Goal: Transaction & Acquisition: Purchase product/service

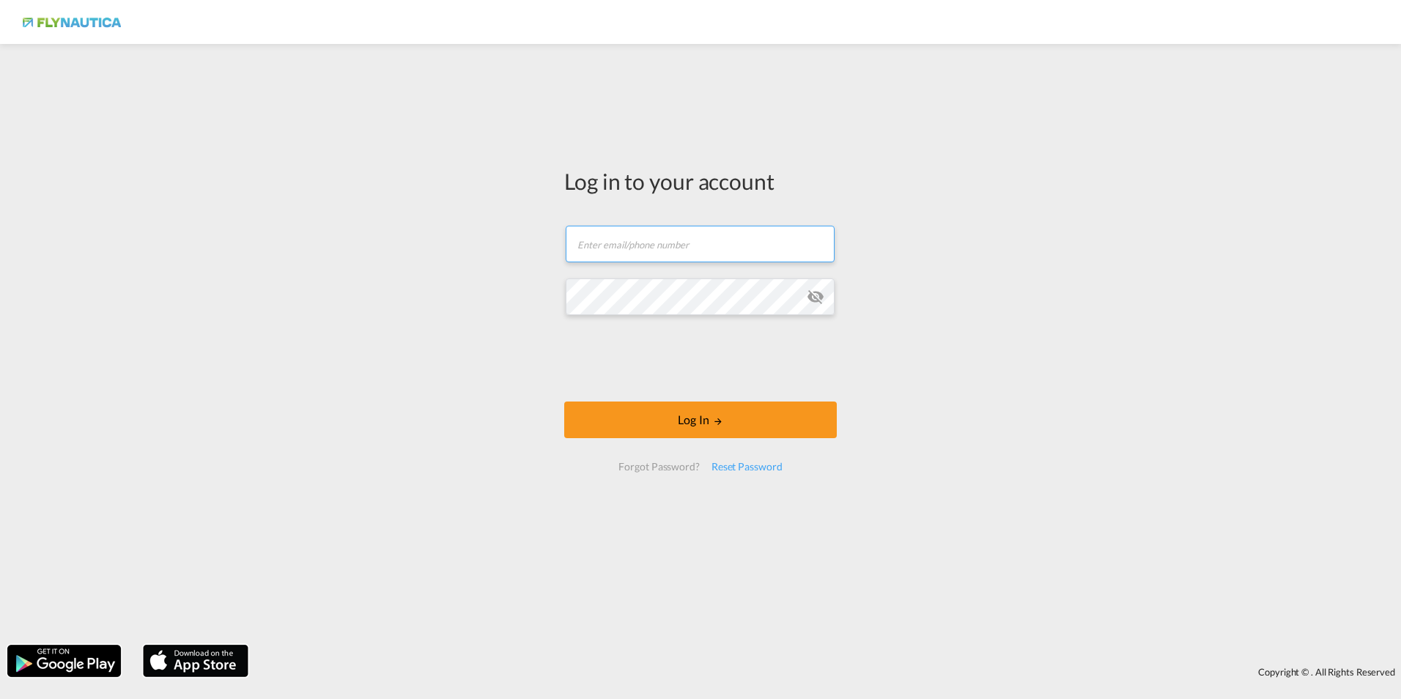
click at [607, 248] on input "text" at bounding box center [700, 244] width 269 height 37
type input "[DOMAIN_NAME][EMAIL_ADDRESS][DOMAIN_NAME]"
click at [654, 241] on input "text" at bounding box center [700, 244] width 269 height 37
type input "[DOMAIN_NAME][EMAIL_ADDRESS][DOMAIN_NAME]"
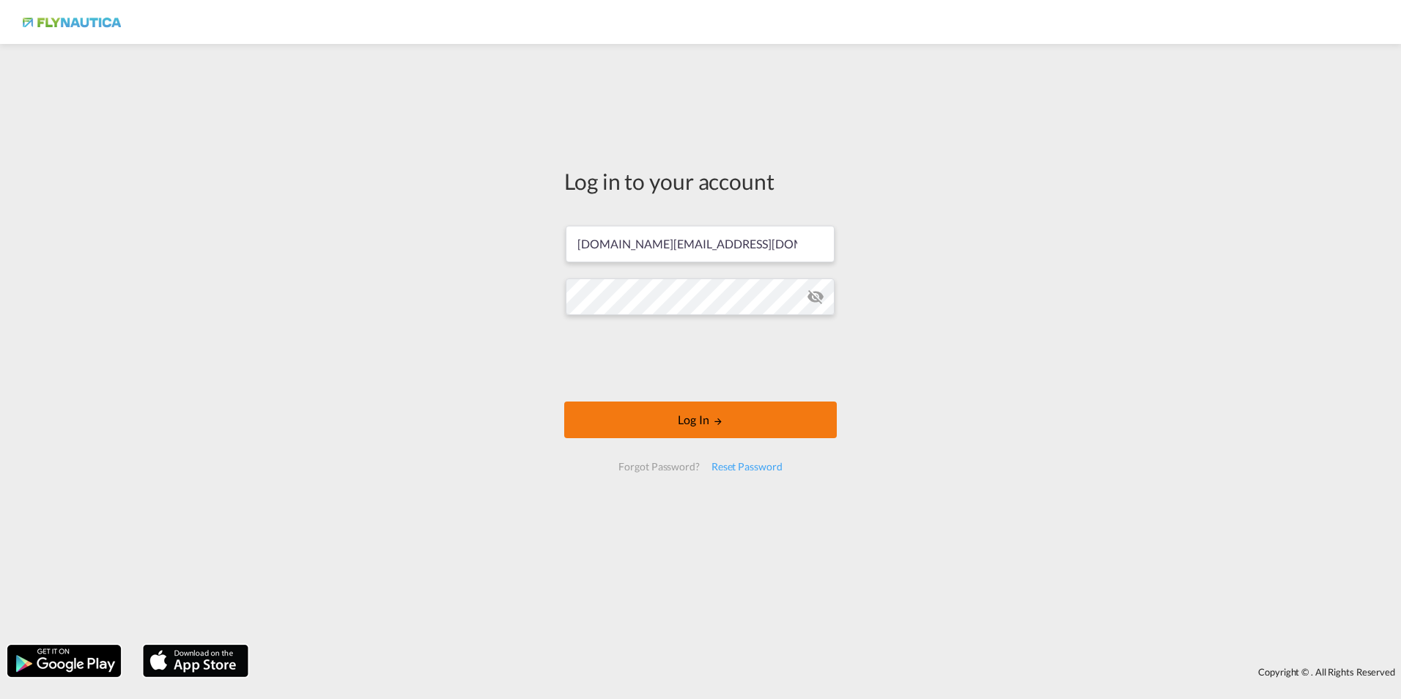
click at [720, 424] on md-icon "LOGIN" at bounding box center [718, 421] width 10 height 10
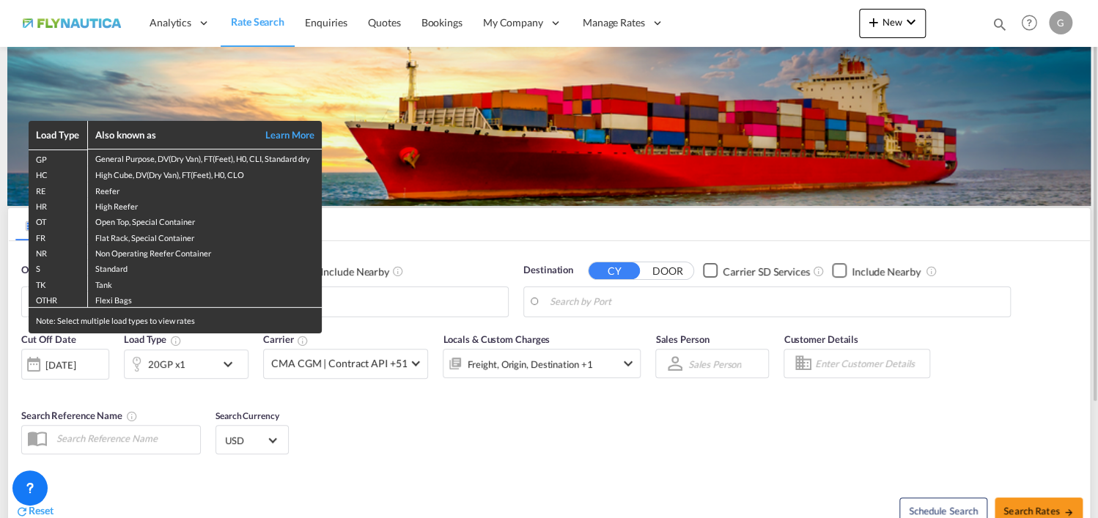
drag, startPoint x: 384, startPoint y: 415, endPoint x: 229, endPoint y: 388, distance: 157.1
click at [384, 415] on div "Load Type Also known as Learn More GP General Purpose, DV(Dry Van), FT(Feet), H…" at bounding box center [549, 259] width 1098 height 518
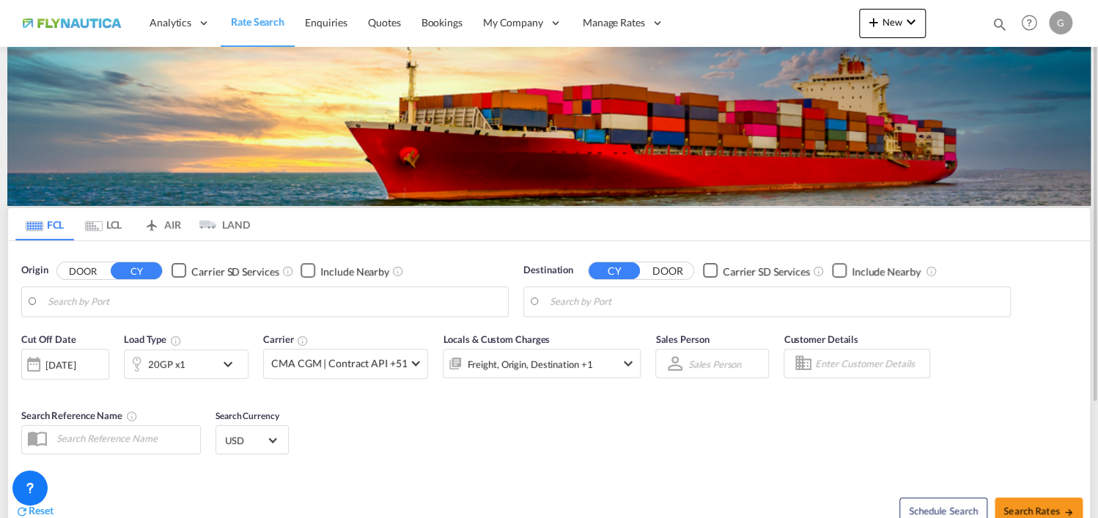
click at [196, 366] on div "20GP x1" at bounding box center [170, 363] width 91 height 29
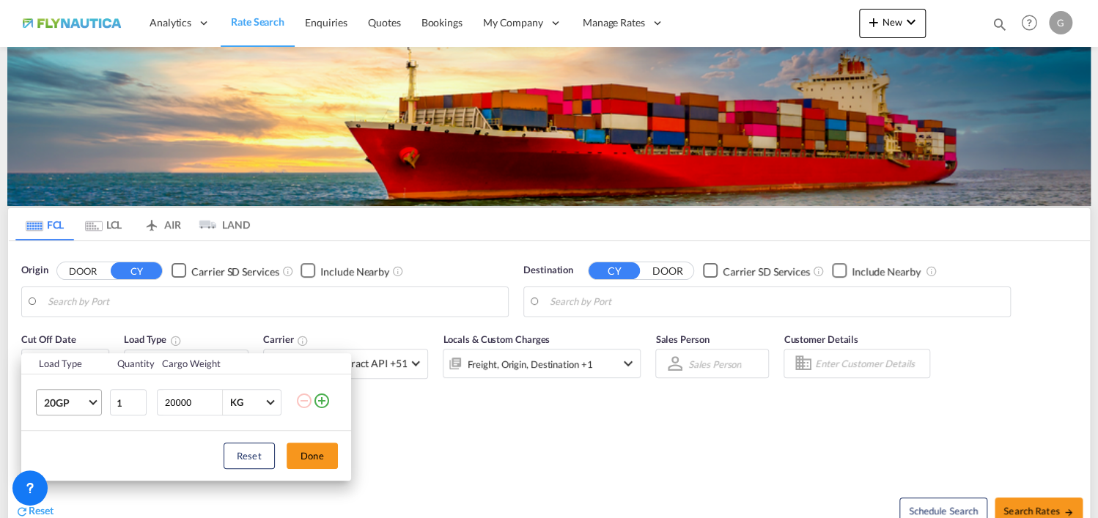
click at [86, 399] on span "20GP" at bounding box center [65, 403] width 42 height 15
click at [83, 417] on md-option "40HC" at bounding box center [82, 411] width 100 height 35
click at [170, 400] on input "20000" at bounding box center [192, 402] width 59 height 25
type input "12000"
click at [317, 459] on button "Done" at bounding box center [311, 456] width 51 height 26
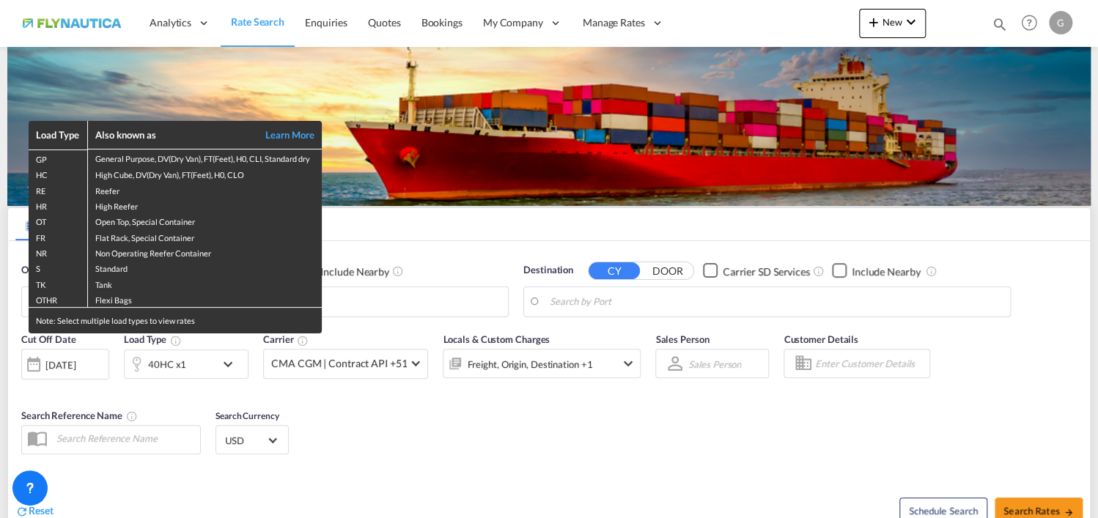
click at [456, 298] on div "Load Type Also known as Learn More GP General Purpose, DV(Dry Van), FT(Feet), H…" at bounding box center [549, 259] width 1098 height 518
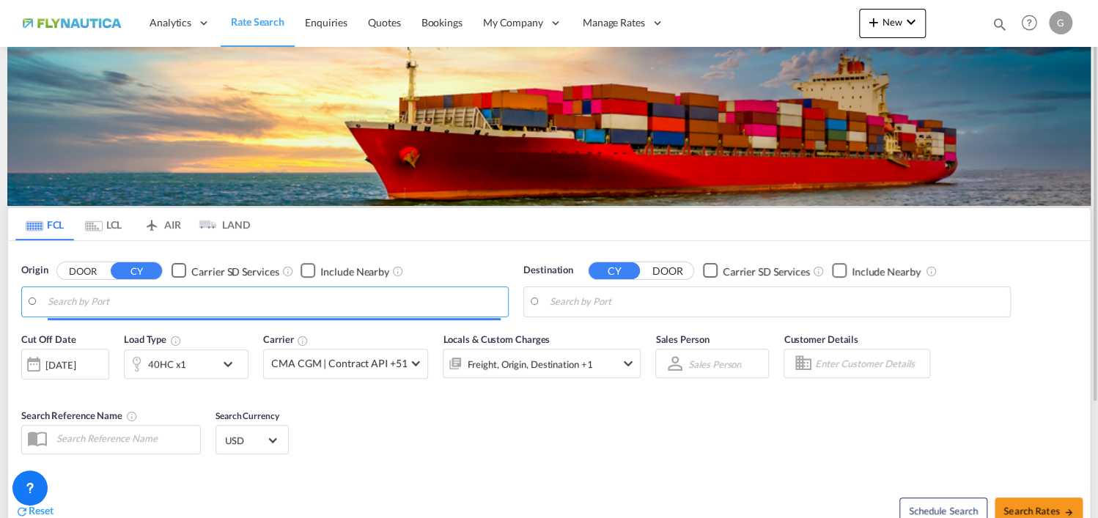
click at [76, 300] on input "Search by Port" at bounding box center [274, 302] width 453 height 22
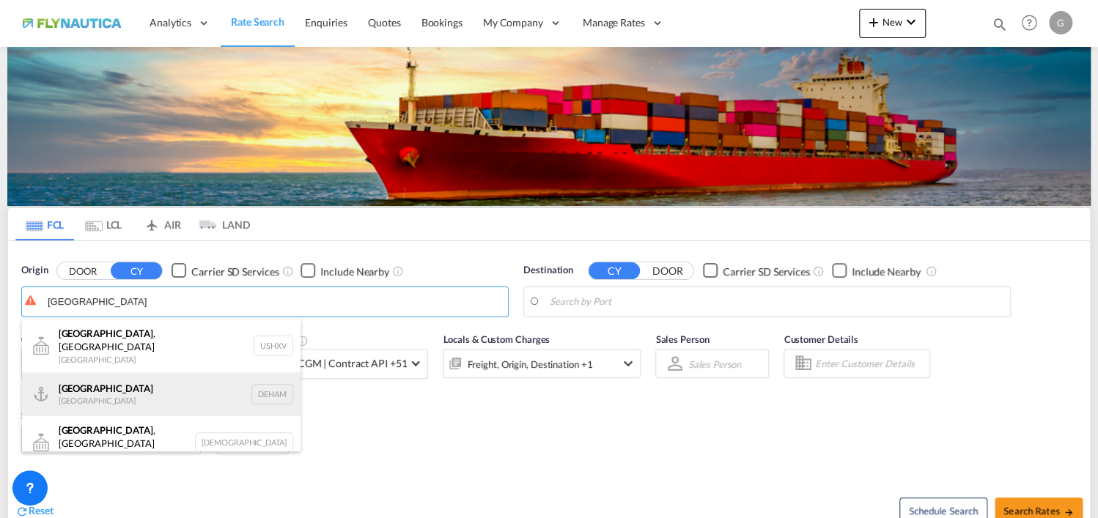
click at [91, 385] on div "[GEOGRAPHIC_DATA] [GEOGRAPHIC_DATA] DEHAM" at bounding box center [161, 394] width 278 height 44
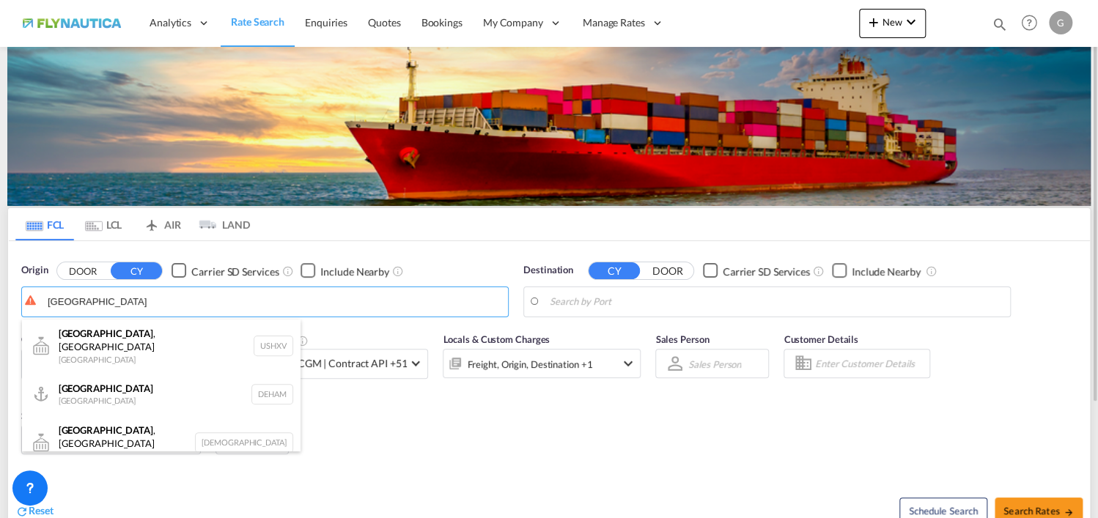
type input "[GEOGRAPHIC_DATA], [GEOGRAPHIC_DATA]"
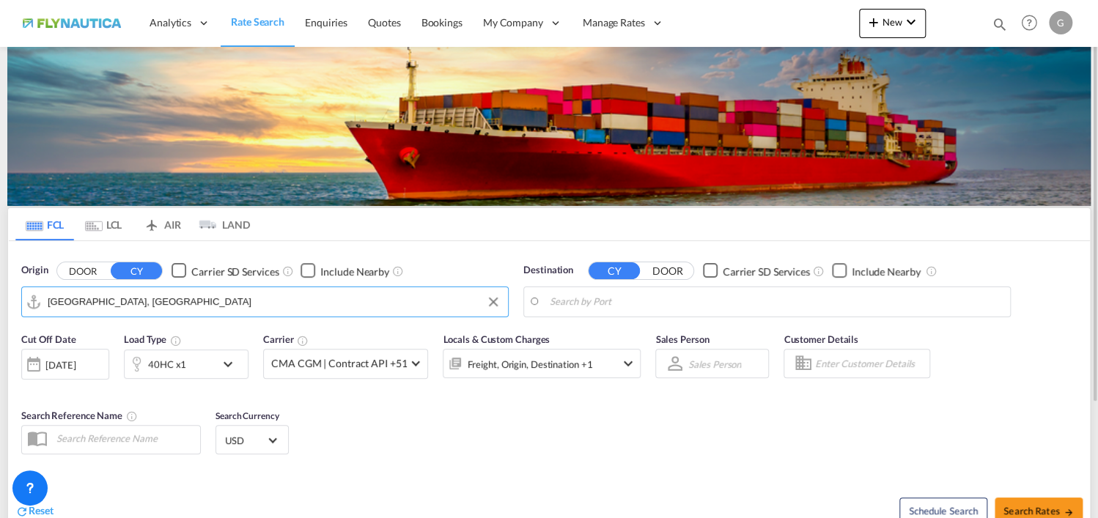
click at [648, 295] on input "Search by Port" at bounding box center [776, 302] width 453 height 22
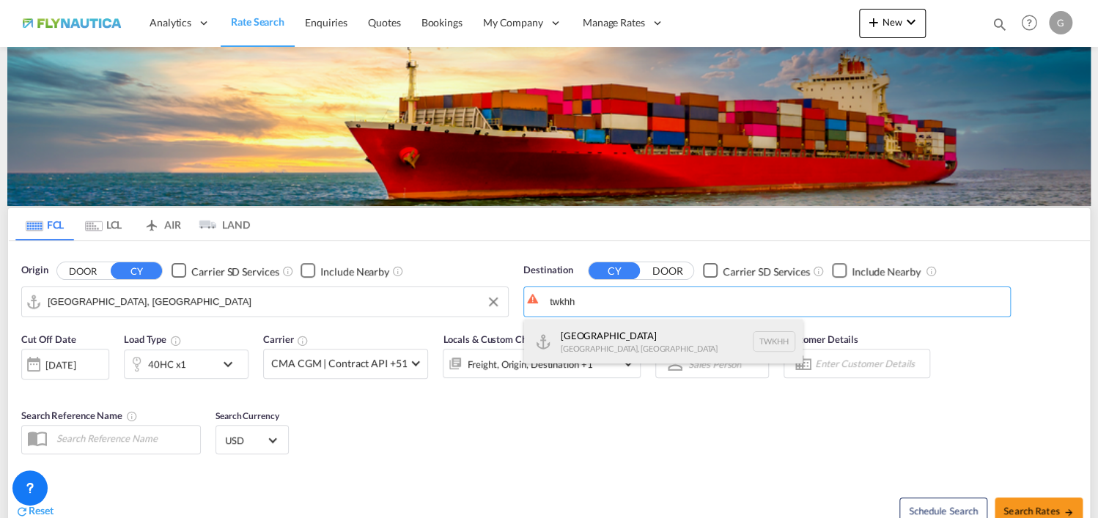
click at [613, 338] on div "[GEOGRAPHIC_DATA] [GEOGRAPHIC_DATA], Province of [GEOGRAPHIC_DATA] [GEOGRAPHIC_…" at bounding box center [663, 341] width 278 height 44
type input "[GEOGRAPHIC_DATA], TWKHH"
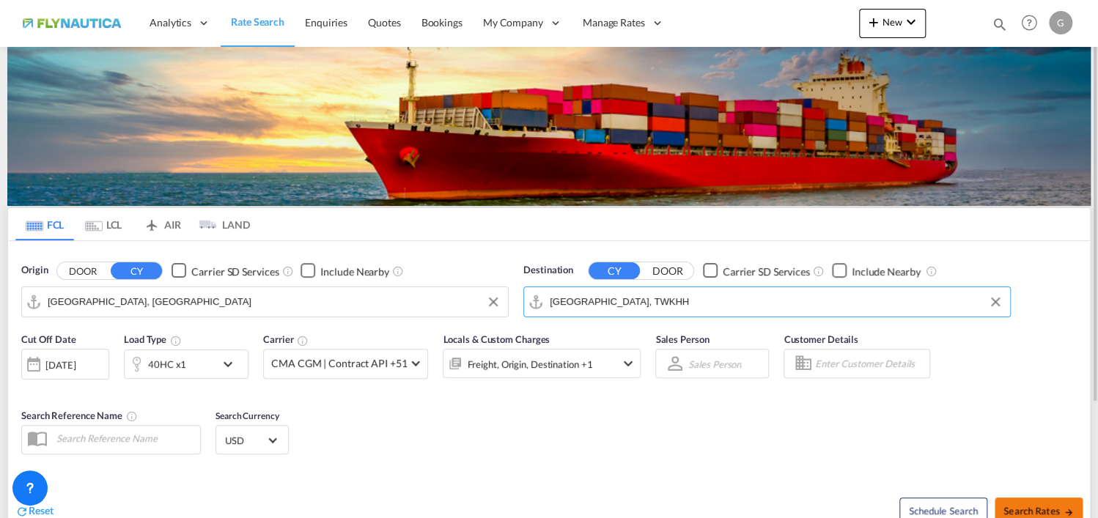
click at [1013, 505] on span "Search Rates" at bounding box center [1038, 511] width 70 height 12
type input "DEHAM to TWKHH / [DATE]"
